Goal: Task Accomplishment & Management: Complete application form

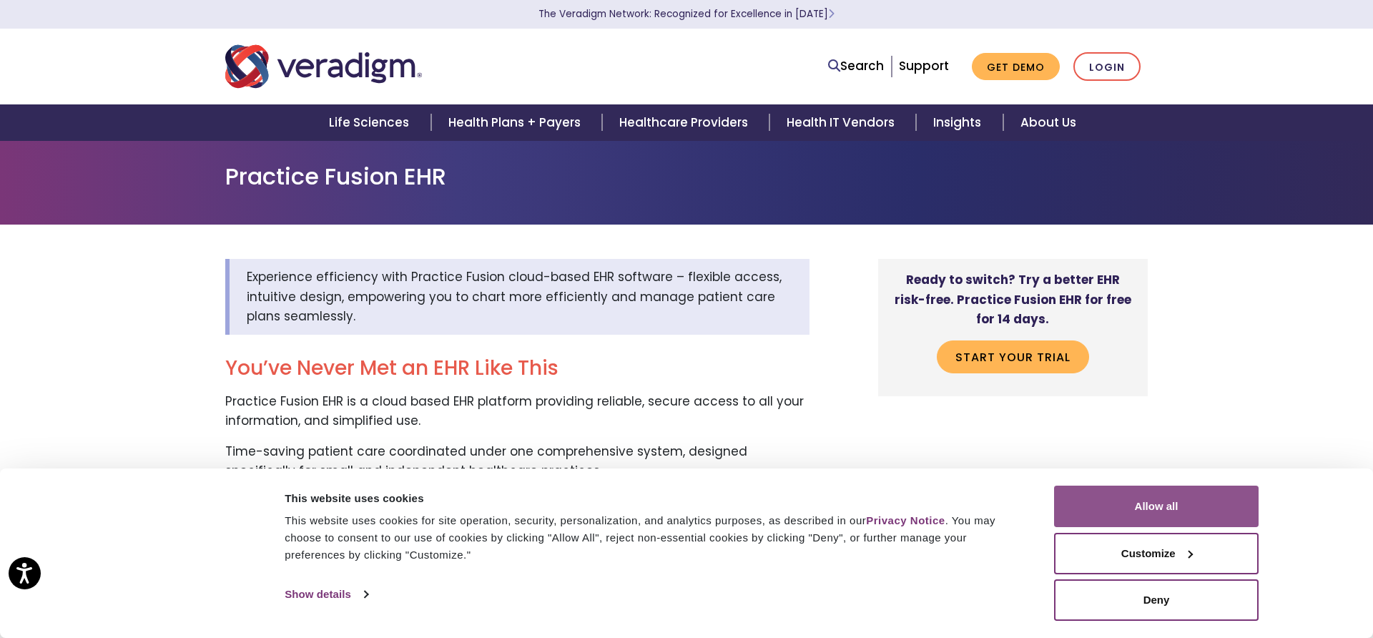
click at [1092, 516] on button "Allow all" at bounding box center [1156, 505] width 204 height 41
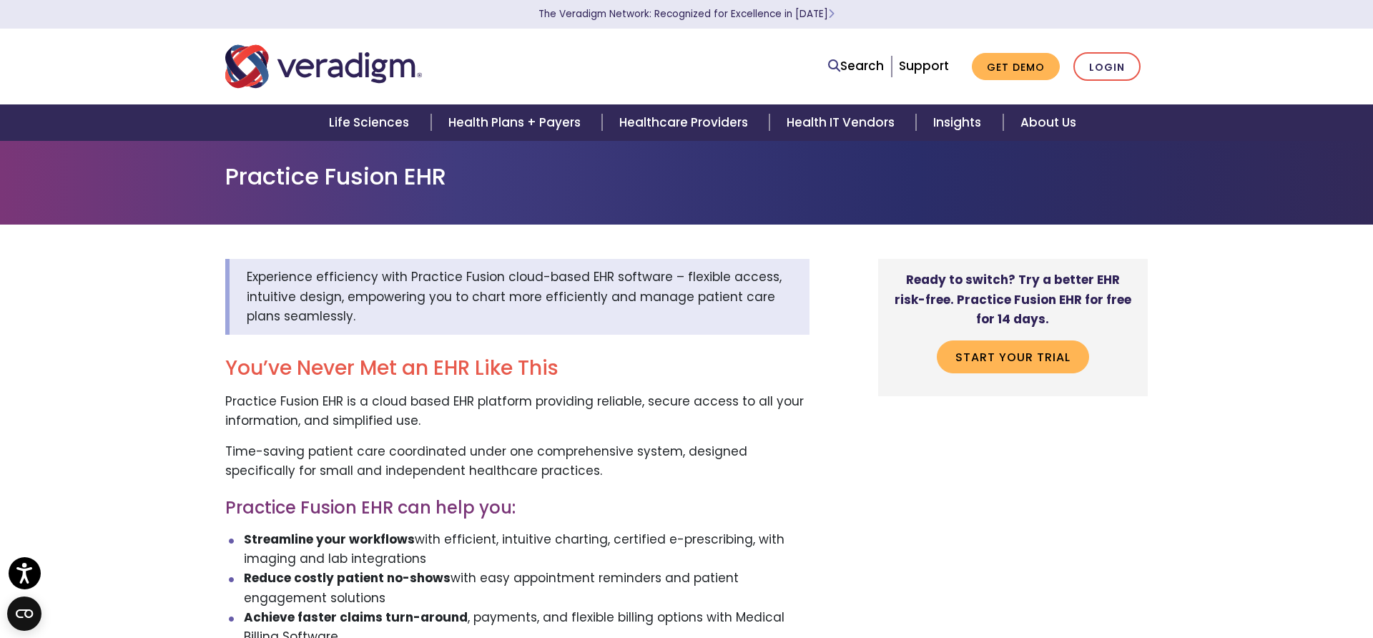
click at [487, 450] on p "Time-saving patient care coordinated under one comprehensive system, designed s…" at bounding box center [517, 461] width 584 height 39
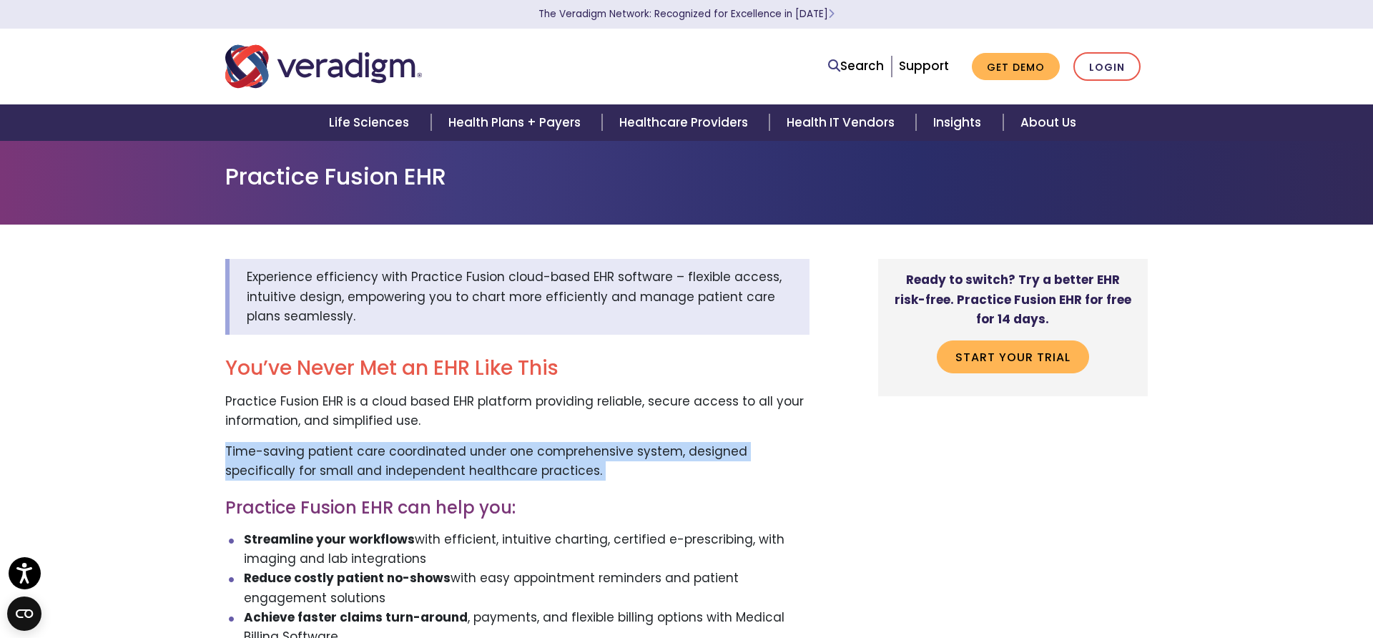
click at [487, 450] on p "Time-saving patient care coordinated under one comprehensive system, designed s…" at bounding box center [517, 461] width 584 height 39
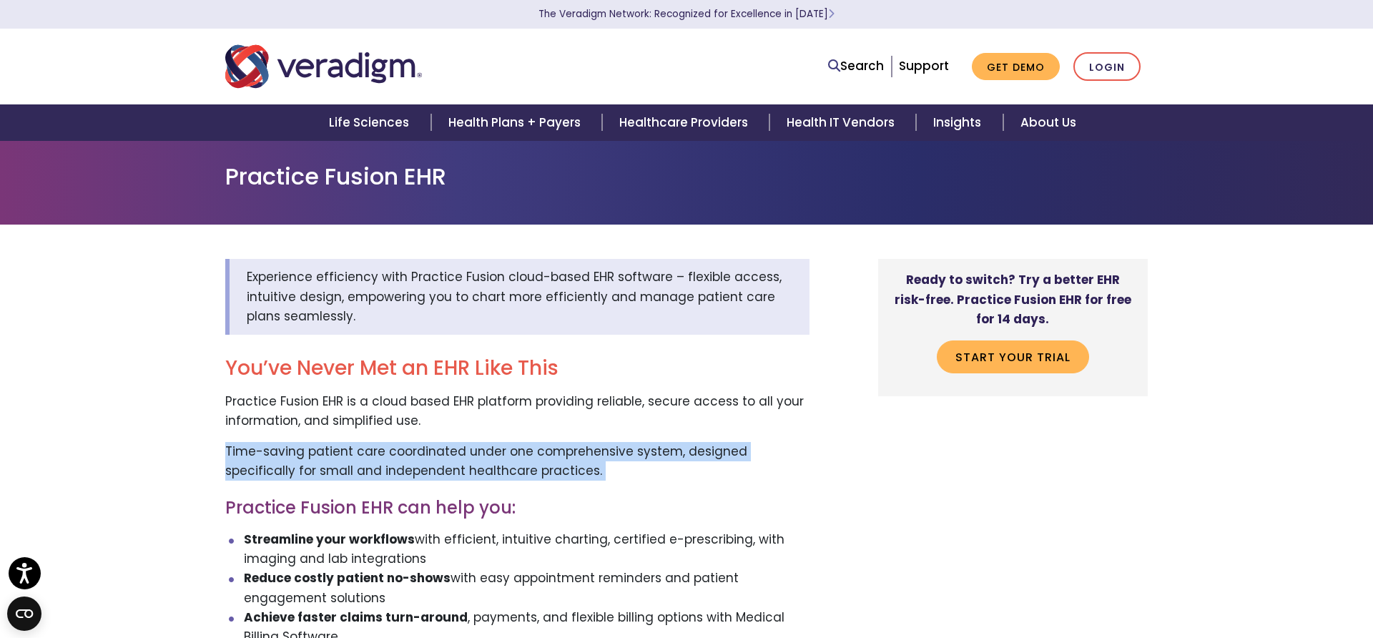
click at [487, 450] on p "Time-saving patient care coordinated under one comprehensive system, designed s…" at bounding box center [517, 461] width 584 height 39
click at [486, 451] on p "Time-saving patient care coordinated under one comprehensive system, designed s…" at bounding box center [517, 461] width 584 height 39
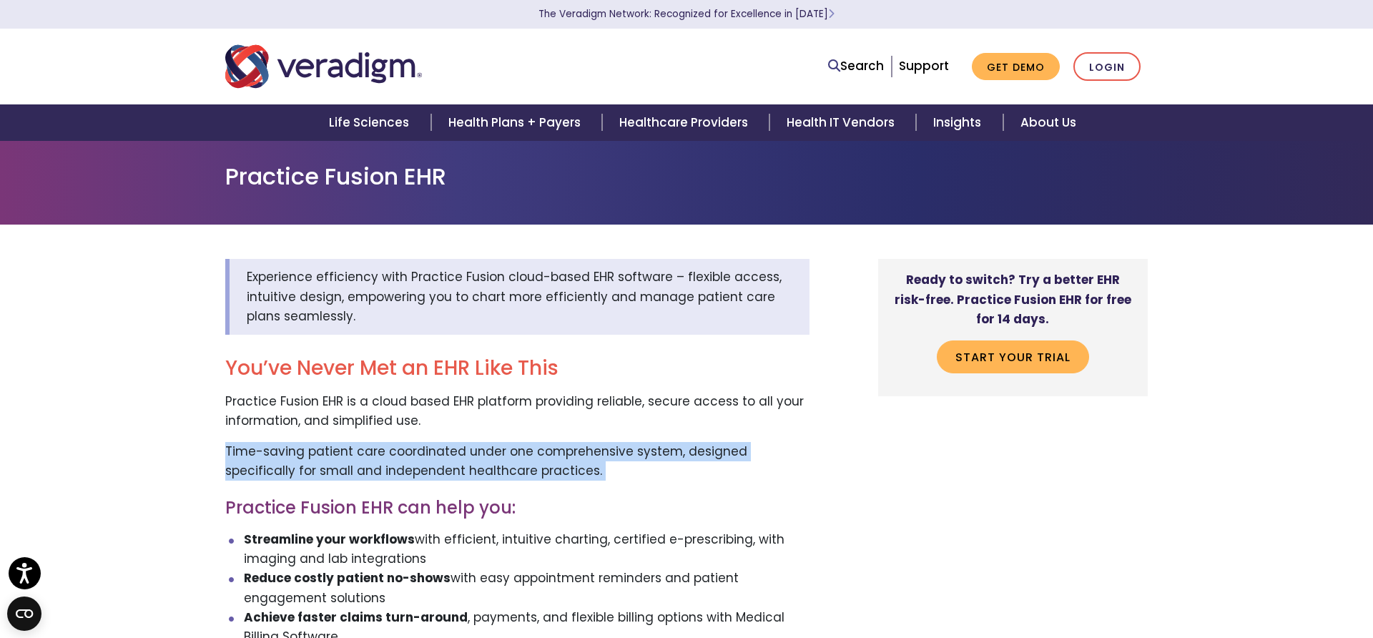
click at [484, 453] on p "Time-saving patient care coordinated under one comprehensive system, designed s…" at bounding box center [517, 461] width 584 height 39
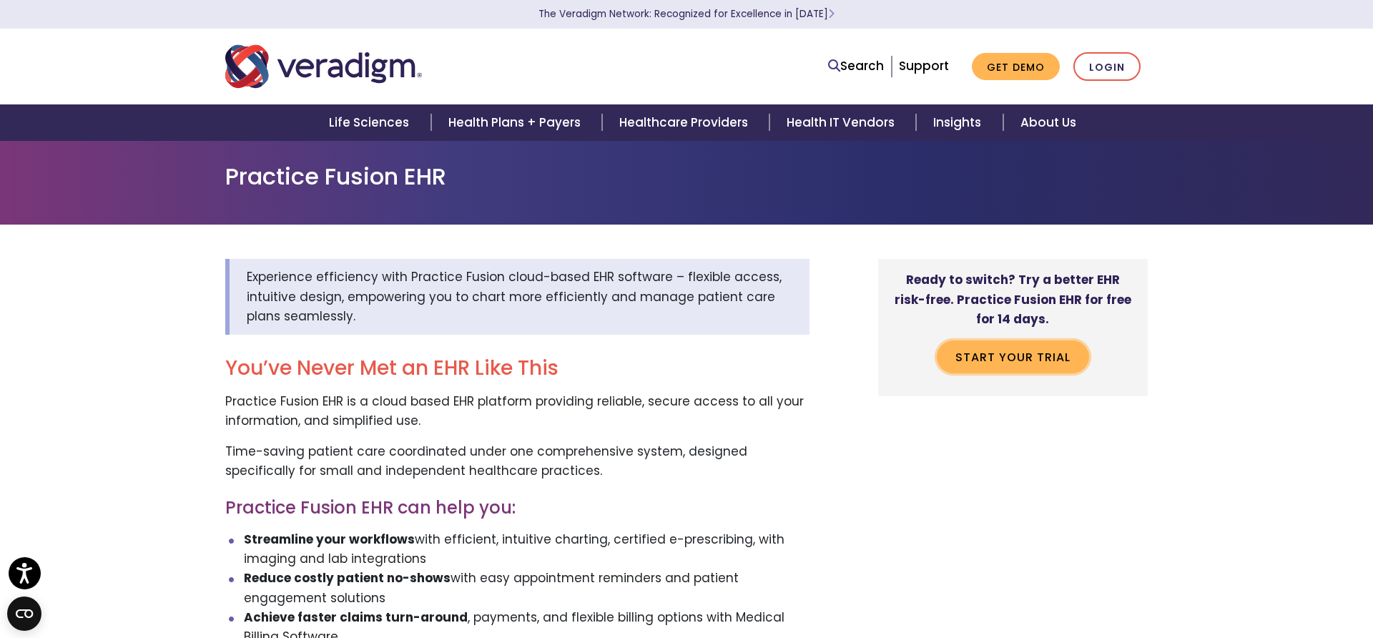
click at [1017, 363] on link "Start your trial" at bounding box center [1012, 356] width 152 height 33
